Goal: Find specific page/section: Find specific page/section

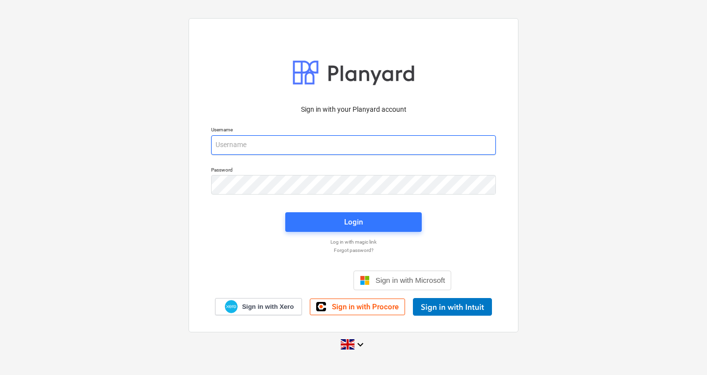
click at [307, 146] on input "email" at bounding box center [353, 145] width 285 height 20
type input "[PERSON_NAME][EMAIL_ADDRESS][DOMAIN_NAME]"
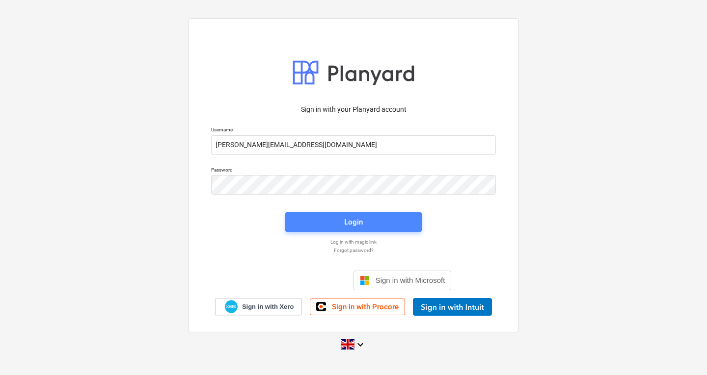
click at [325, 214] on button "Login" at bounding box center [353, 222] width 136 height 20
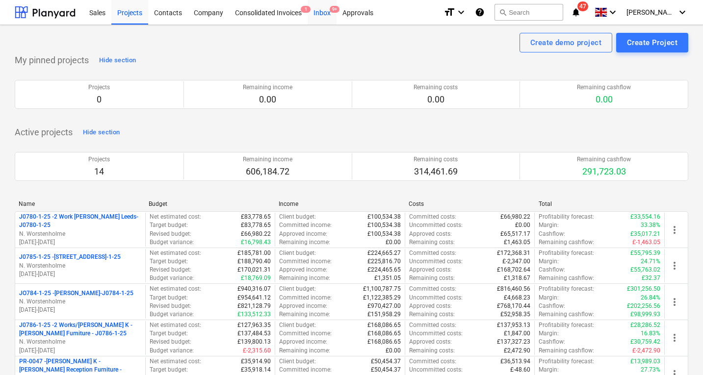
click at [327, 11] on div "Inbox 9+" at bounding box center [322, 12] width 29 height 25
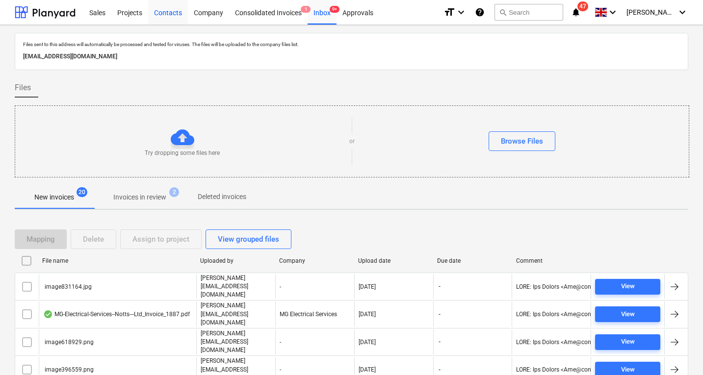
click at [166, 16] on div "Contacts" at bounding box center [168, 12] width 40 height 25
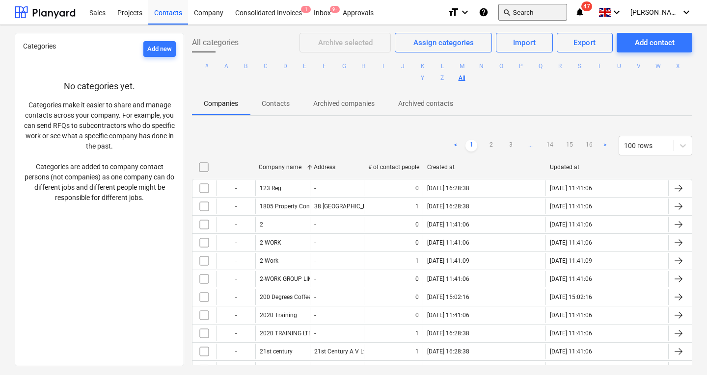
click at [547, 16] on button "search Search" at bounding box center [532, 12] width 69 height 17
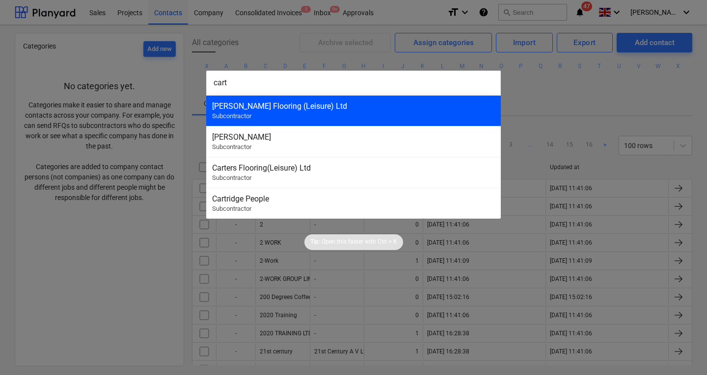
type input "cart"
click at [379, 117] on div "[PERSON_NAME] Flooring (Leisure) Ltd Subcontractor" at bounding box center [353, 110] width 294 height 31
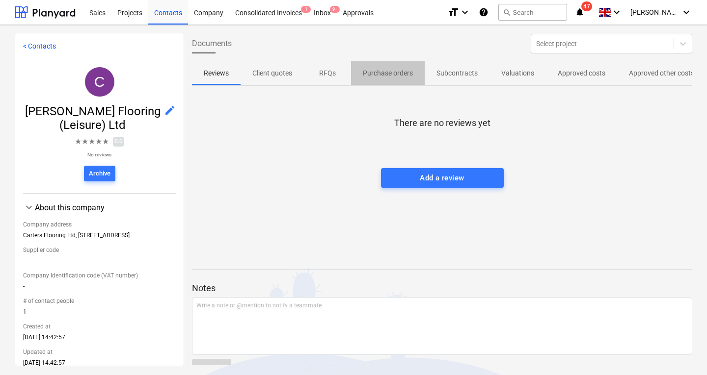
click at [399, 75] on p "Purchase orders" at bounding box center [388, 73] width 50 height 10
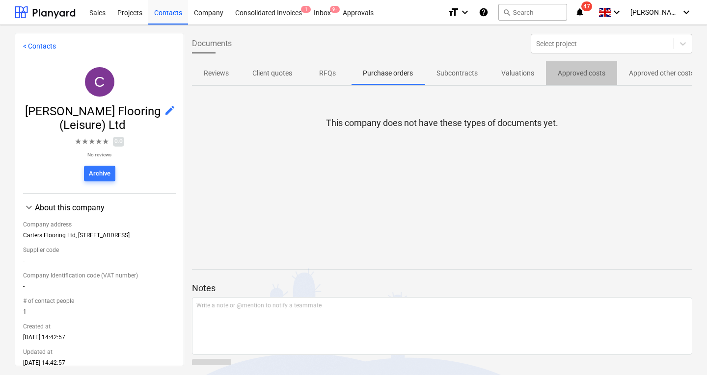
click at [586, 69] on p "Approved costs" at bounding box center [581, 73] width 48 height 10
click at [653, 69] on p "Approved other costs" at bounding box center [661, 73] width 65 height 10
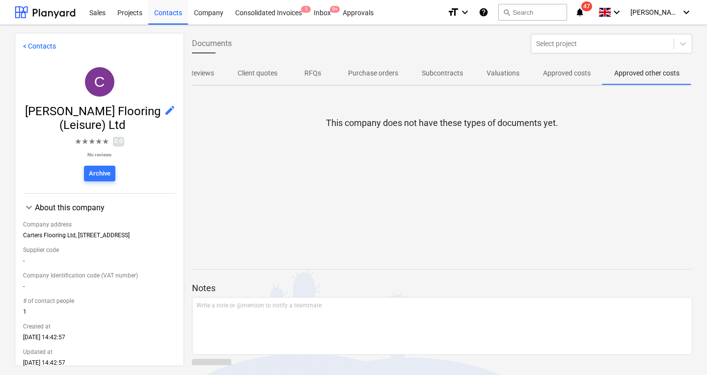
scroll to position [0, 17]
click at [534, 11] on button "search Search" at bounding box center [532, 12] width 69 height 17
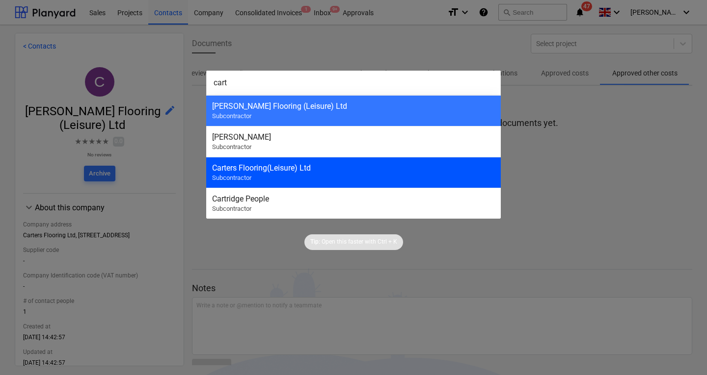
type input "cart"
click at [362, 176] on div "Carters Flooring(Leisure) Ltd Subcontractor" at bounding box center [353, 172] width 294 height 31
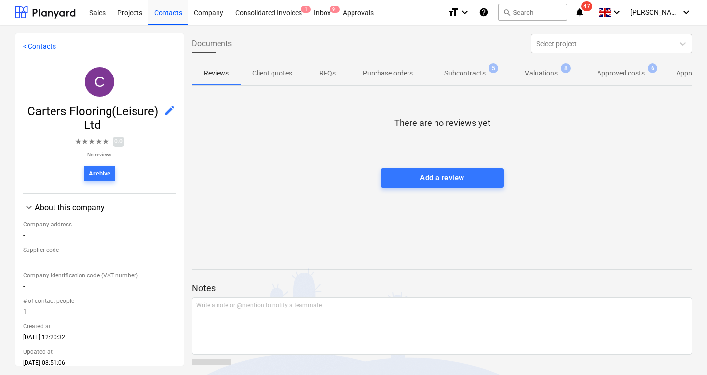
click at [474, 72] on p "Subcontracts" at bounding box center [464, 73] width 41 height 10
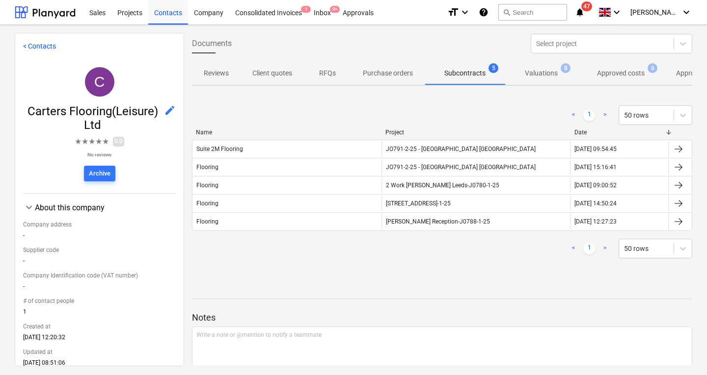
click at [627, 72] on p "Approved costs" at bounding box center [621, 73] width 48 height 10
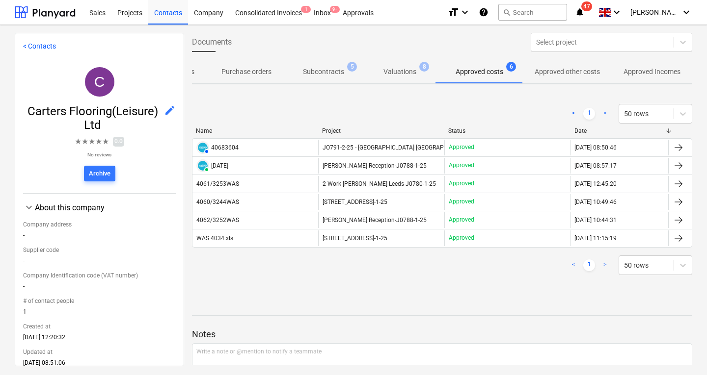
scroll to position [0, 144]
